Goal: Task Accomplishment & Management: Manage account settings

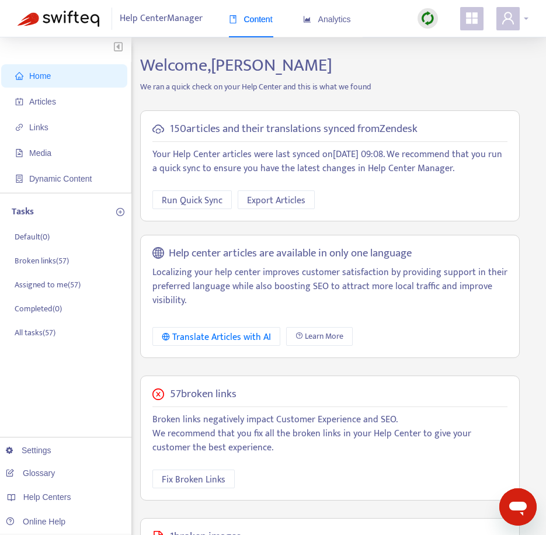
click at [502, 19] on icon "user" at bounding box center [508, 18] width 14 height 14
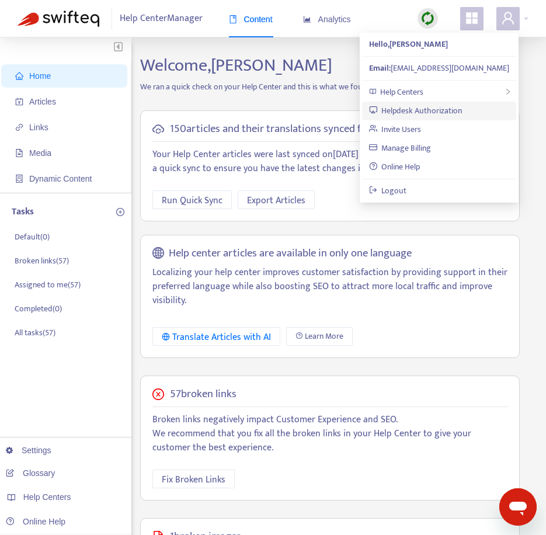
click at [437, 108] on link "Helpdesk Authorization" at bounding box center [416, 110] width 94 height 13
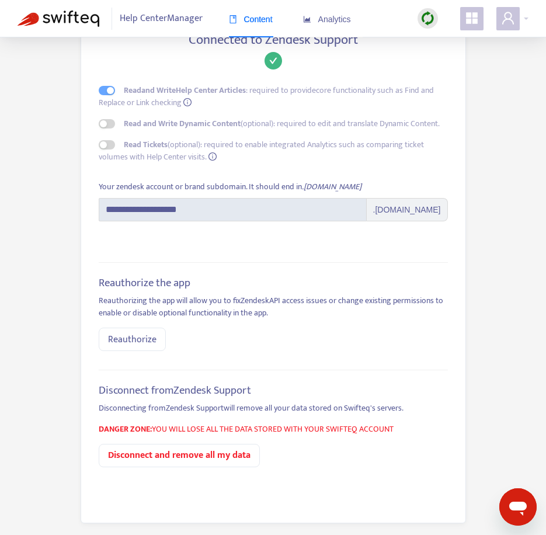
scroll to position [92, 0]
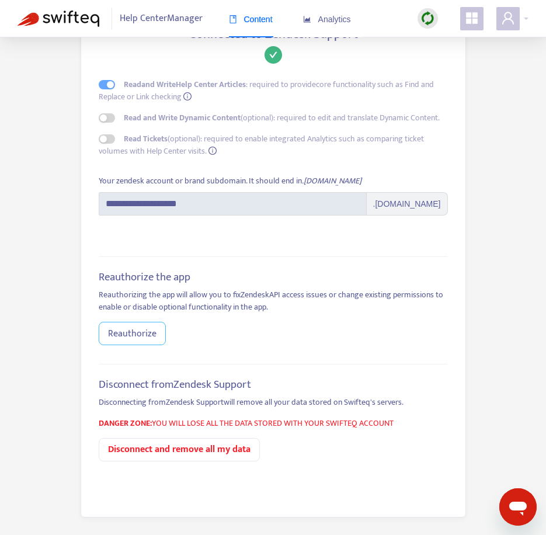
click at [134, 330] on span "Reauthorize" at bounding box center [132, 334] width 49 height 15
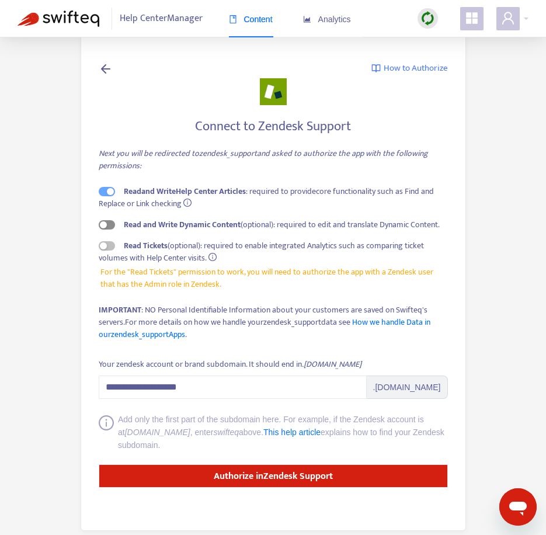
click at [111, 226] on span "button" at bounding box center [107, 224] width 16 height 9
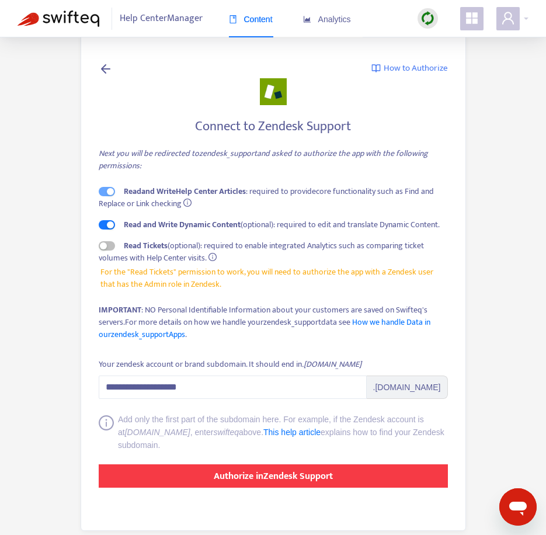
click at [249, 478] on strong "Authorize in Zendesk Support" at bounding box center [273, 477] width 119 height 16
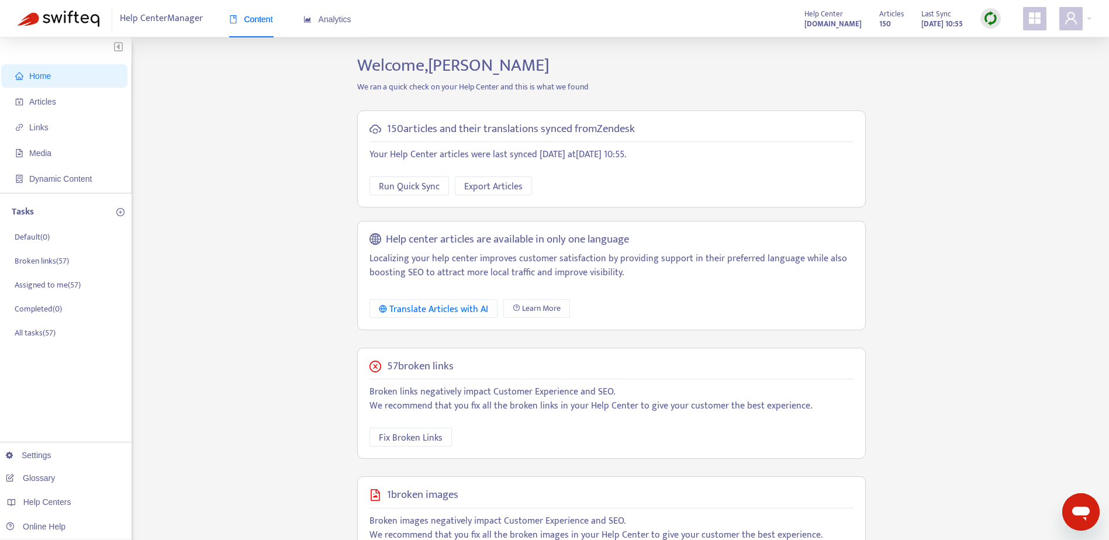
click at [555, 20] on div "Help Center Manager Content Analytics Help Center [DOMAIN_NAME] Articles 150 La…" at bounding box center [554, 18] width 1109 height 37
click at [555, 20] on div at bounding box center [1075, 18] width 32 height 23
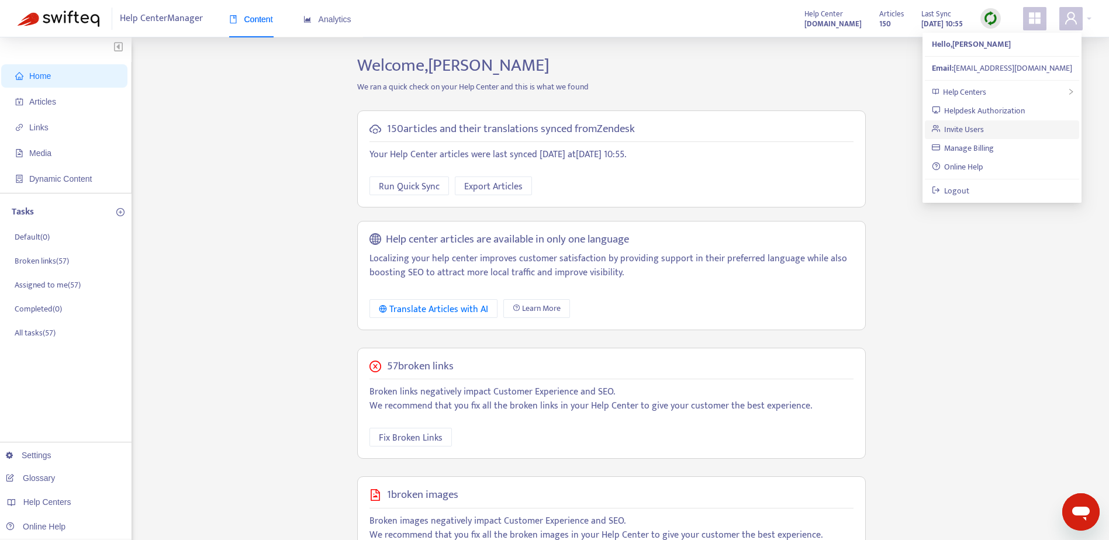
click at [555, 130] on link "Invite Users" at bounding box center [958, 129] width 53 height 13
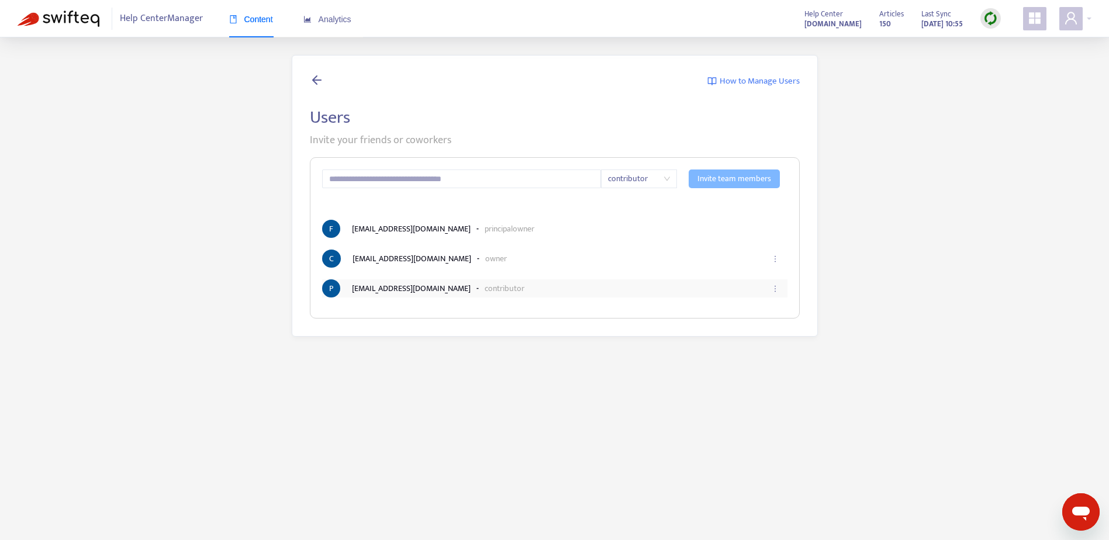
click at [467, 289] on li "P [EMAIL_ADDRESS][DOMAIN_NAME] - contributor" at bounding box center [554, 288] width 465 height 18
click at [555, 290] on icon "ellipsis" at bounding box center [775, 289] width 8 height 8
click at [555, 315] on span "Edit" at bounding box center [761, 315] width 28 height 13
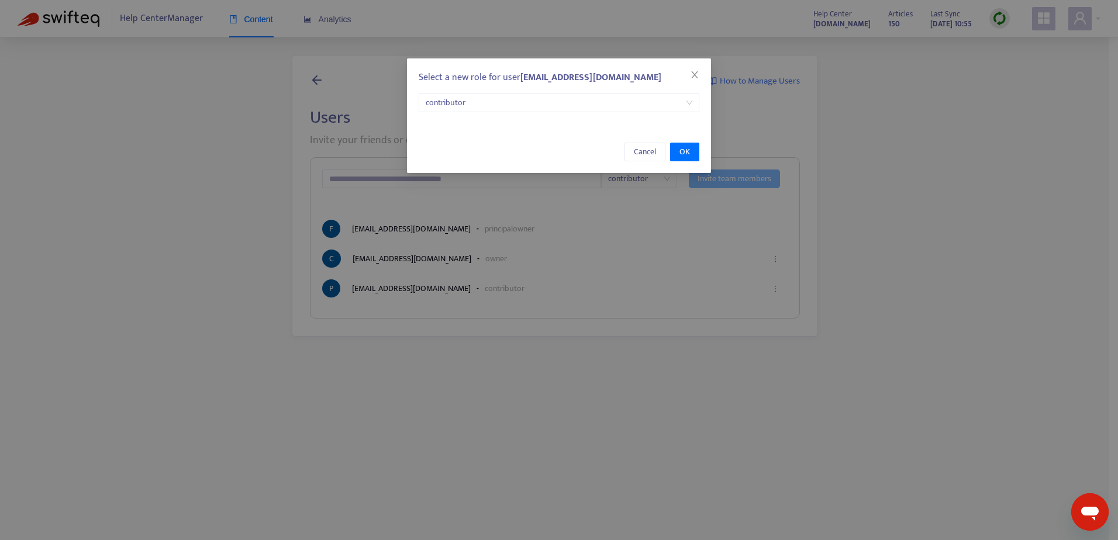
click at [555, 103] on span "contributor" at bounding box center [558, 103] width 267 height 18
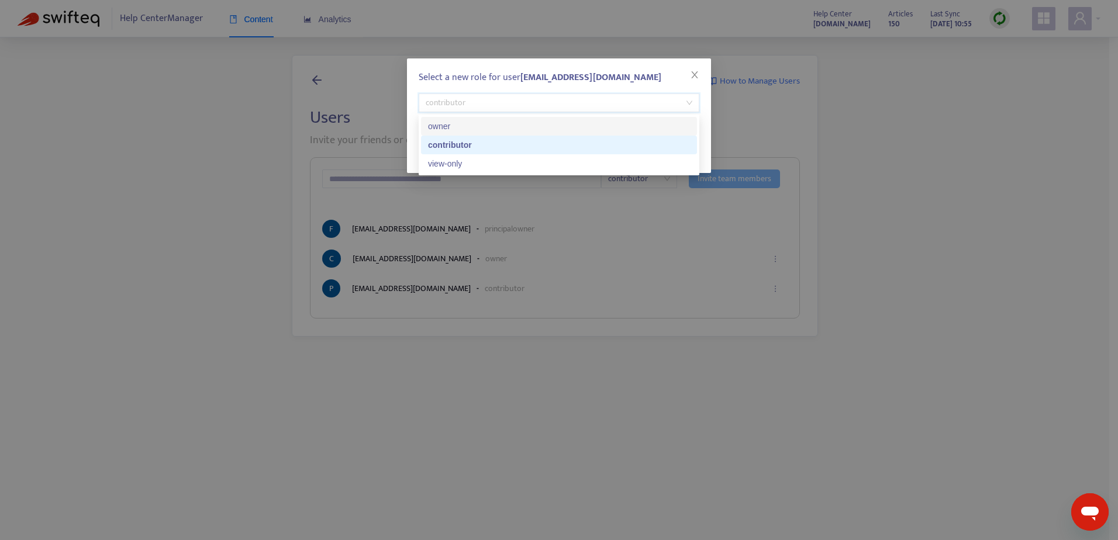
click at [508, 125] on div "owner" at bounding box center [559, 126] width 262 height 13
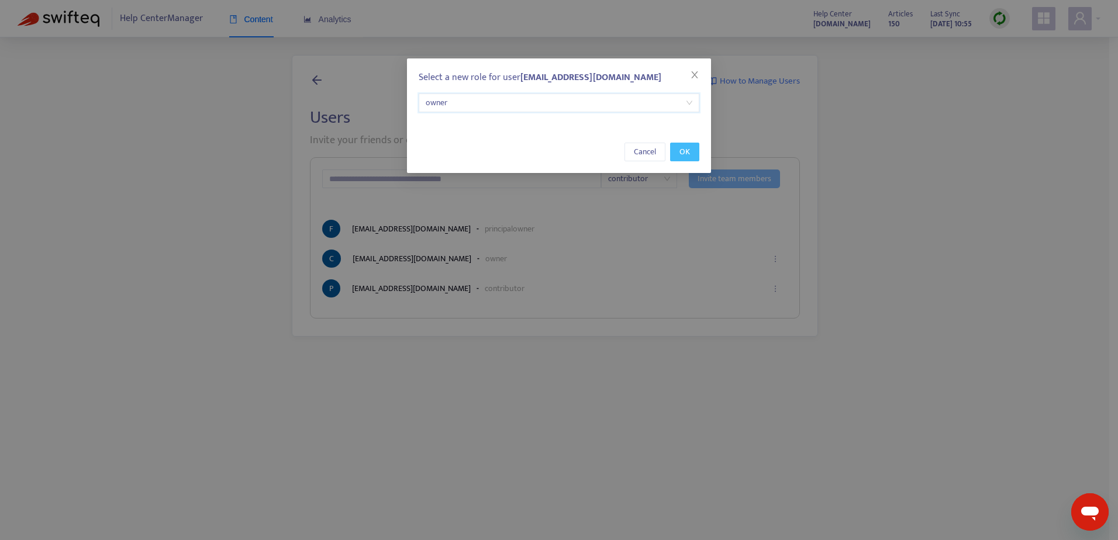
click at [555, 151] on span "OK" at bounding box center [684, 152] width 11 height 13
